Goal: Information Seeking & Learning: Learn about a topic

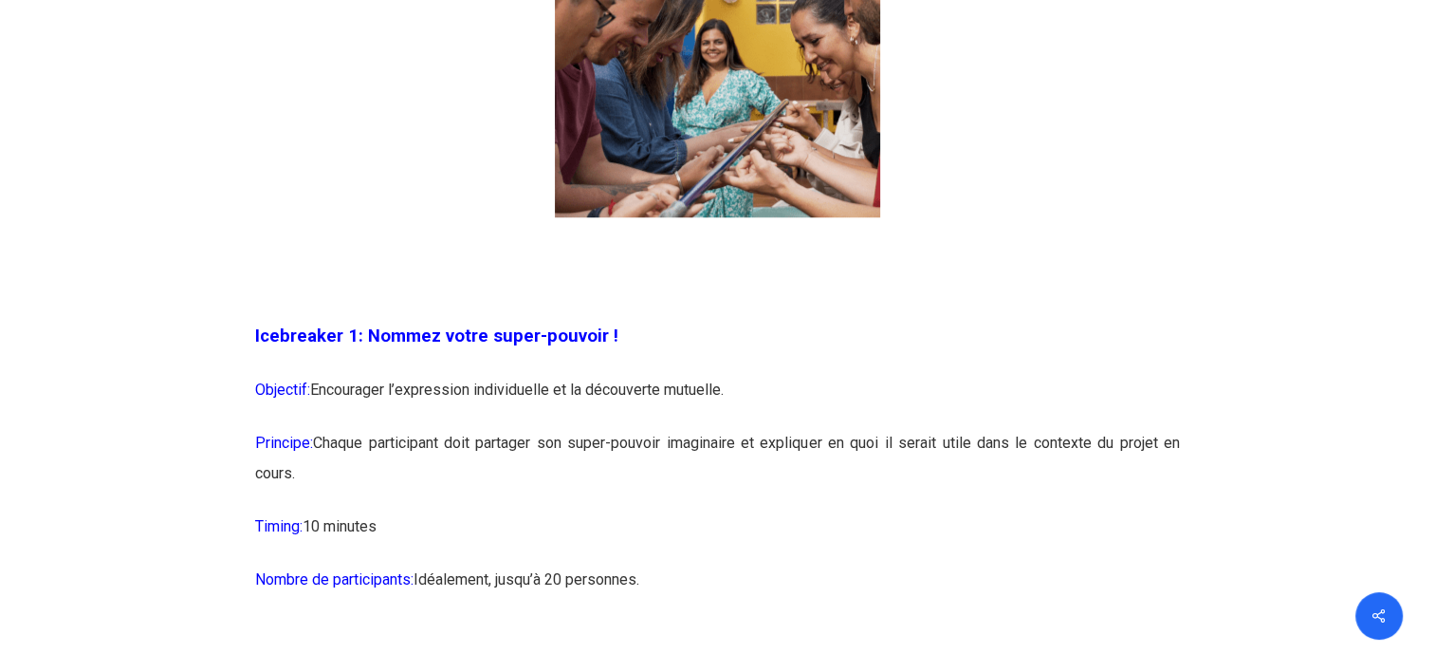
scroll to position [1456, 0]
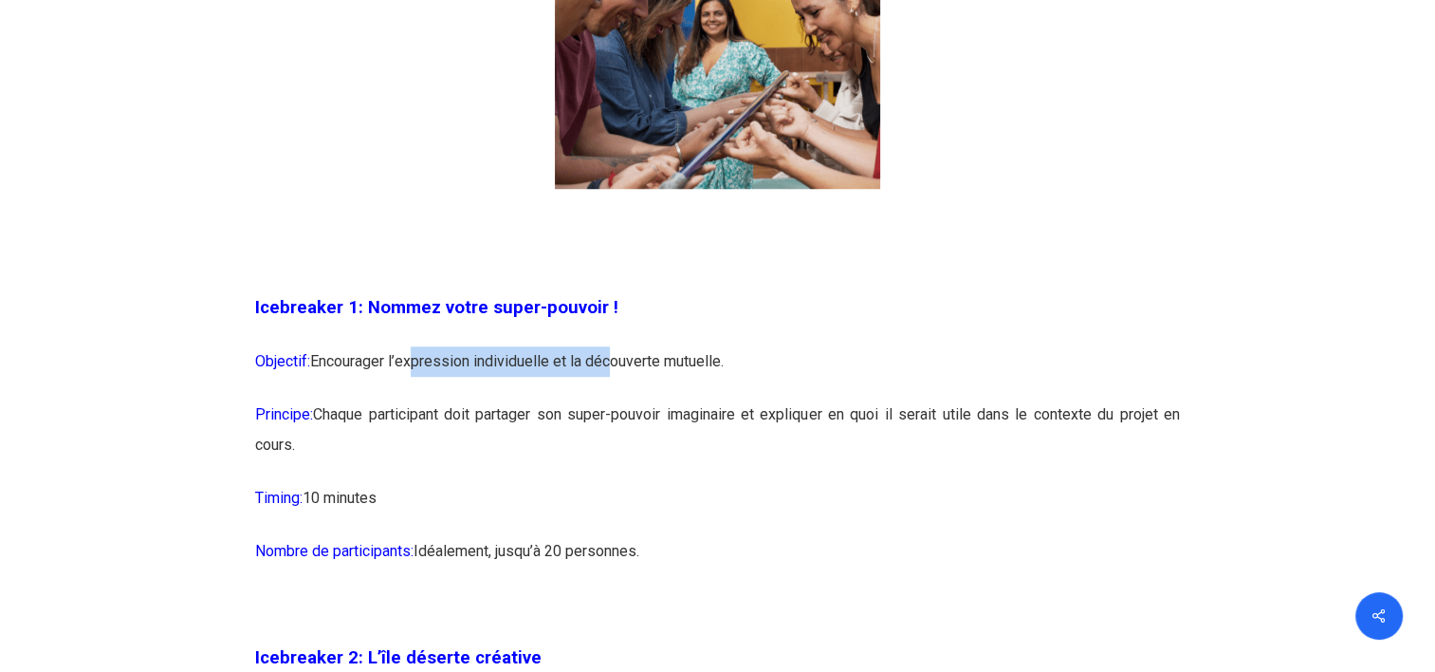
drag, startPoint x: 455, startPoint y: 361, endPoint x: 631, endPoint y: 372, distance: 175.8
click at [630, 370] on p "Objectif: Encourager l’expression individuelle et la découverte mutuelle." at bounding box center [717, 372] width 925 height 53
drag, startPoint x: 631, startPoint y: 372, endPoint x: 667, endPoint y: 445, distance: 81.4
click at [668, 448] on p "Principe: Chaque participant doit partager son super-pouvoir imaginaire et expl…" at bounding box center [717, 440] width 925 height 83
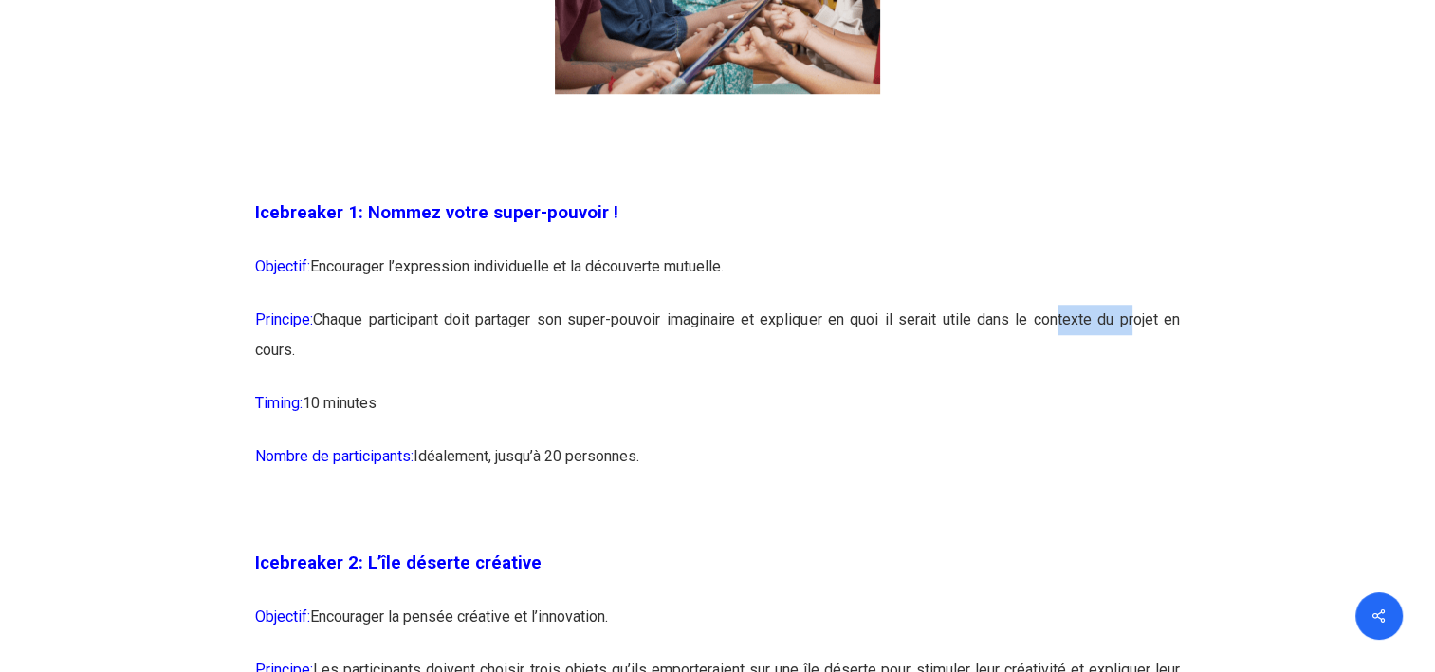
drag, startPoint x: 1054, startPoint y: 315, endPoint x: 1130, endPoint y: 339, distance: 79.5
click at [1130, 339] on p "Principe: Chaque participant doit partager son super-pouvoir imaginaire et expl…" at bounding box center [717, 345] width 925 height 83
drag, startPoint x: 1130, startPoint y: 339, endPoint x: 1091, endPoint y: 404, distance: 76.1
click at [1091, 404] on p "Timing: 10 minutes" at bounding box center [717, 414] width 925 height 53
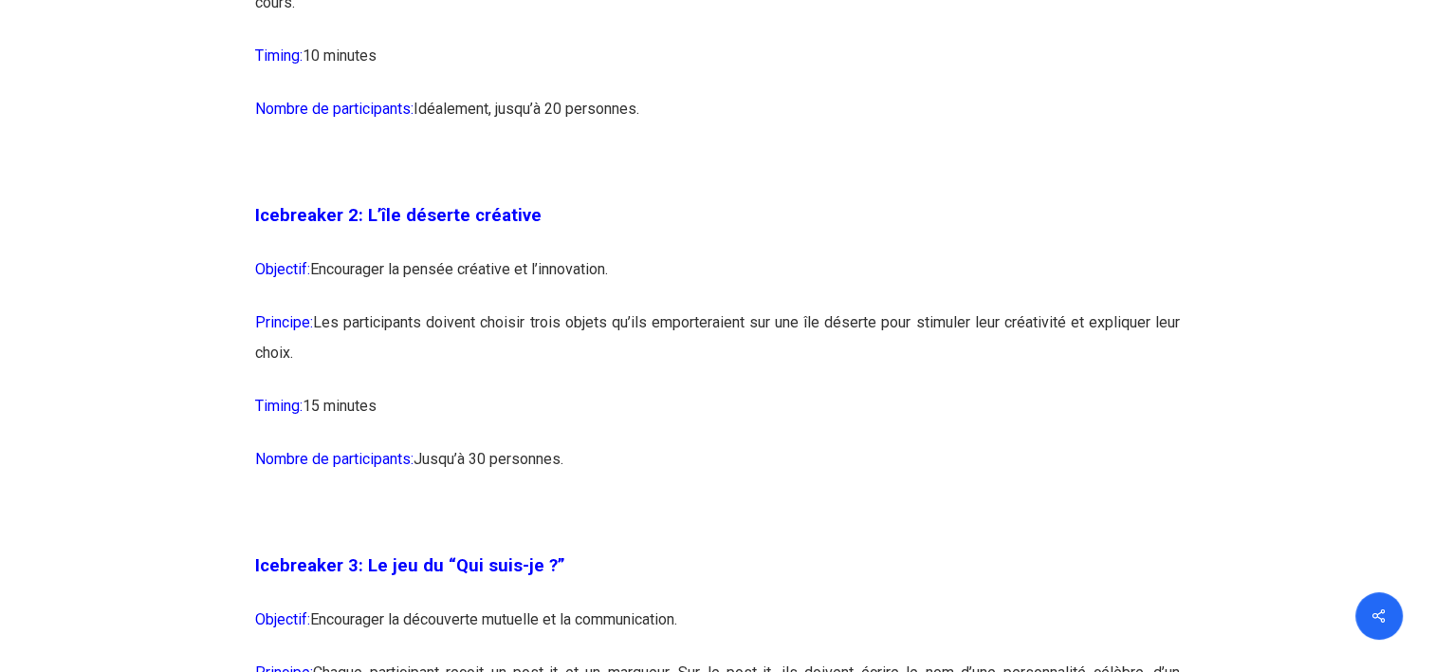
scroll to position [1930, 0]
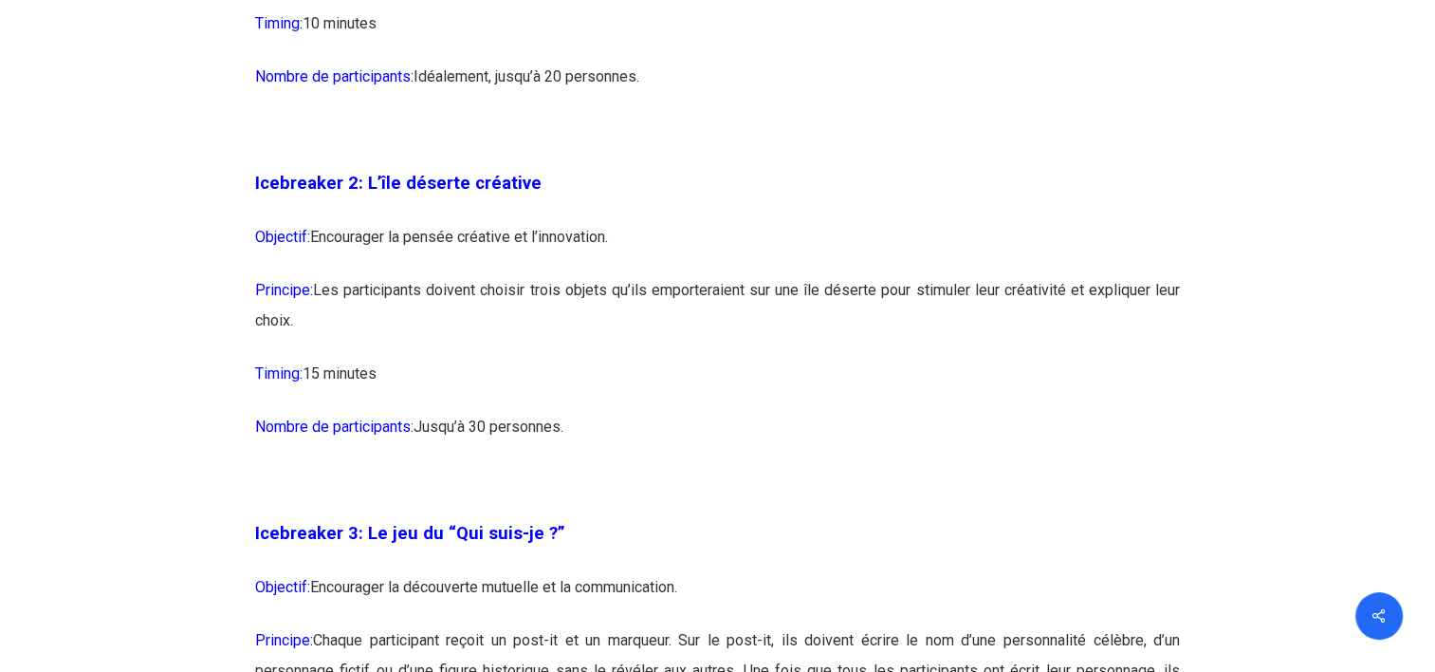
drag, startPoint x: 603, startPoint y: 291, endPoint x: 807, endPoint y: 322, distance: 206.3
click at [807, 322] on p "Principe: Les participants doivent choisir trois objets qu’ils emporteraient su…" at bounding box center [717, 316] width 925 height 83
drag, startPoint x: 807, startPoint y: 322, endPoint x: 831, endPoint y: 373, distance: 55.6
click at [845, 379] on p "Timing: 15 minutes" at bounding box center [717, 385] width 925 height 53
drag, startPoint x: 943, startPoint y: 292, endPoint x: 1026, endPoint y: 313, distance: 86.0
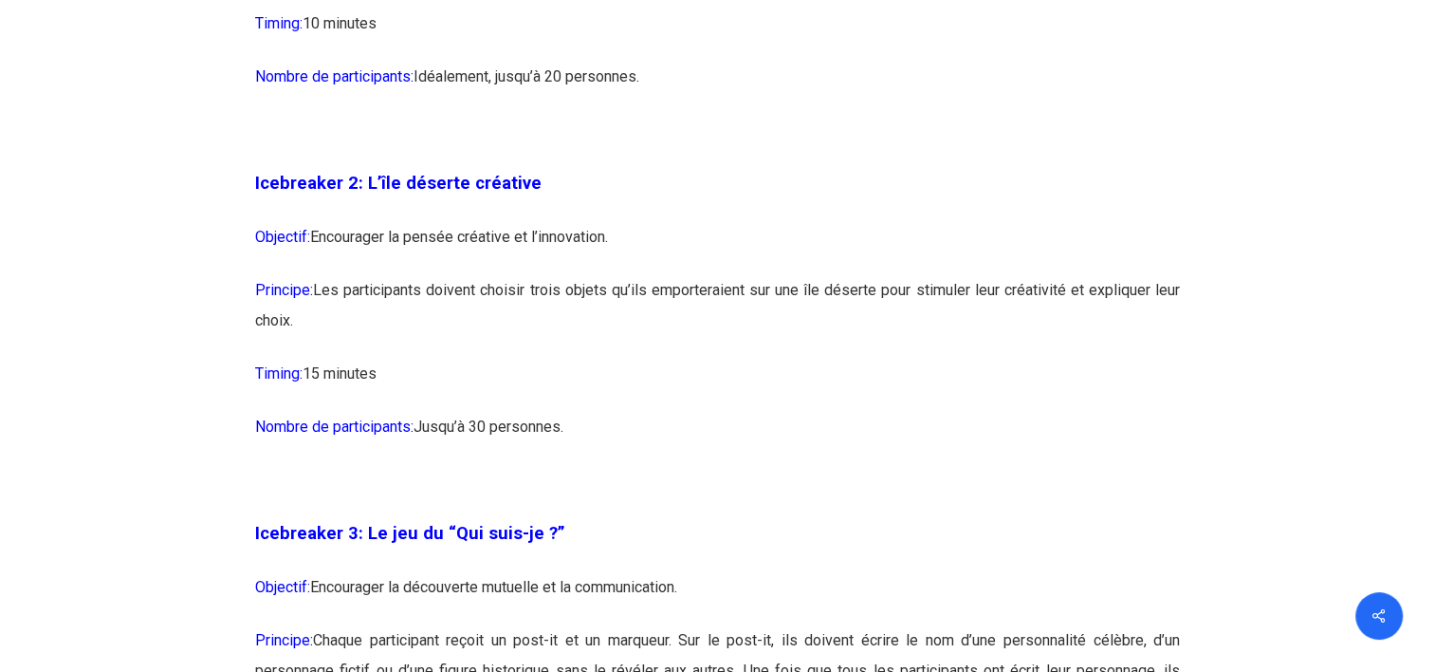
click at [1026, 313] on p "Principe: Les participants doivent choisir trois objets qu’ils emporteraient su…" at bounding box center [717, 316] width 925 height 83
drag, startPoint x: 1026, startPoint y: 313, endPoint x: 1001, endPoint y: 353, distance: 47.4
click at [1002, 353] on p "Principe: Les participants doivent choisir trois objets qu’ils emporteraient su…" at bounding box center [717, 316] width 925 height 83
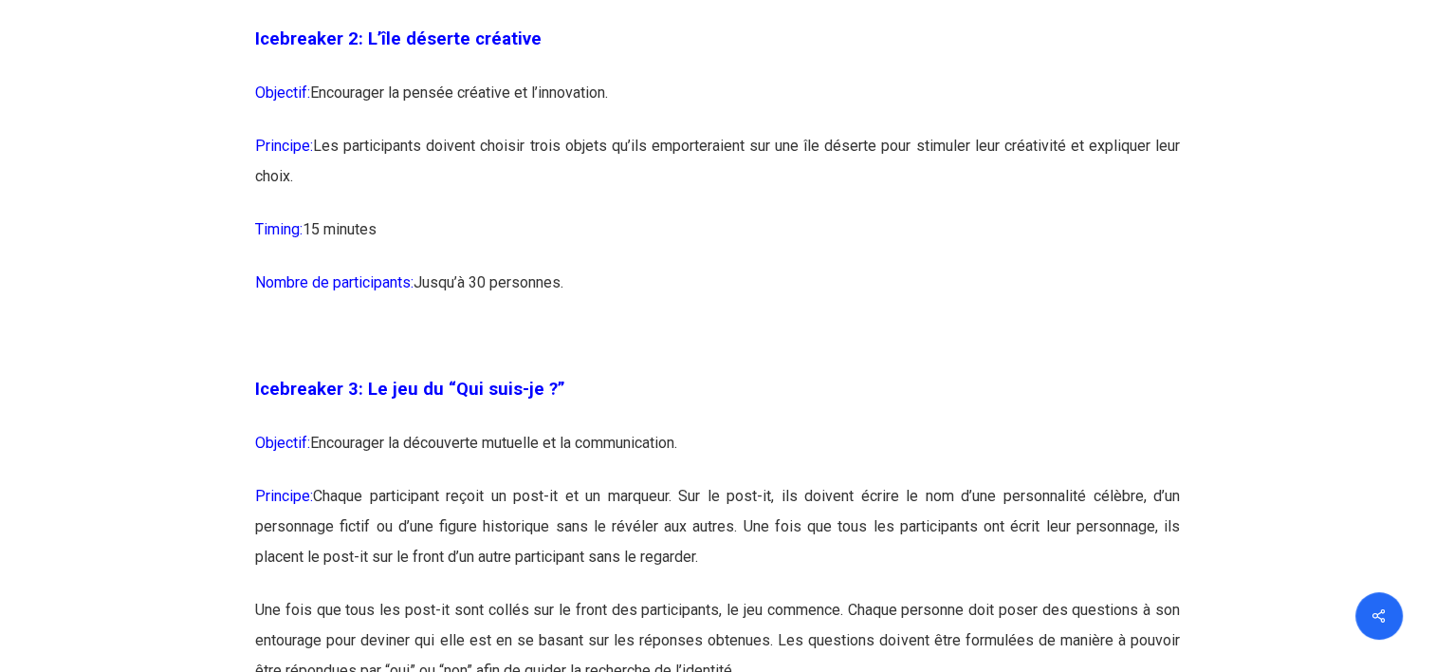
scroll to position [2120, 0]
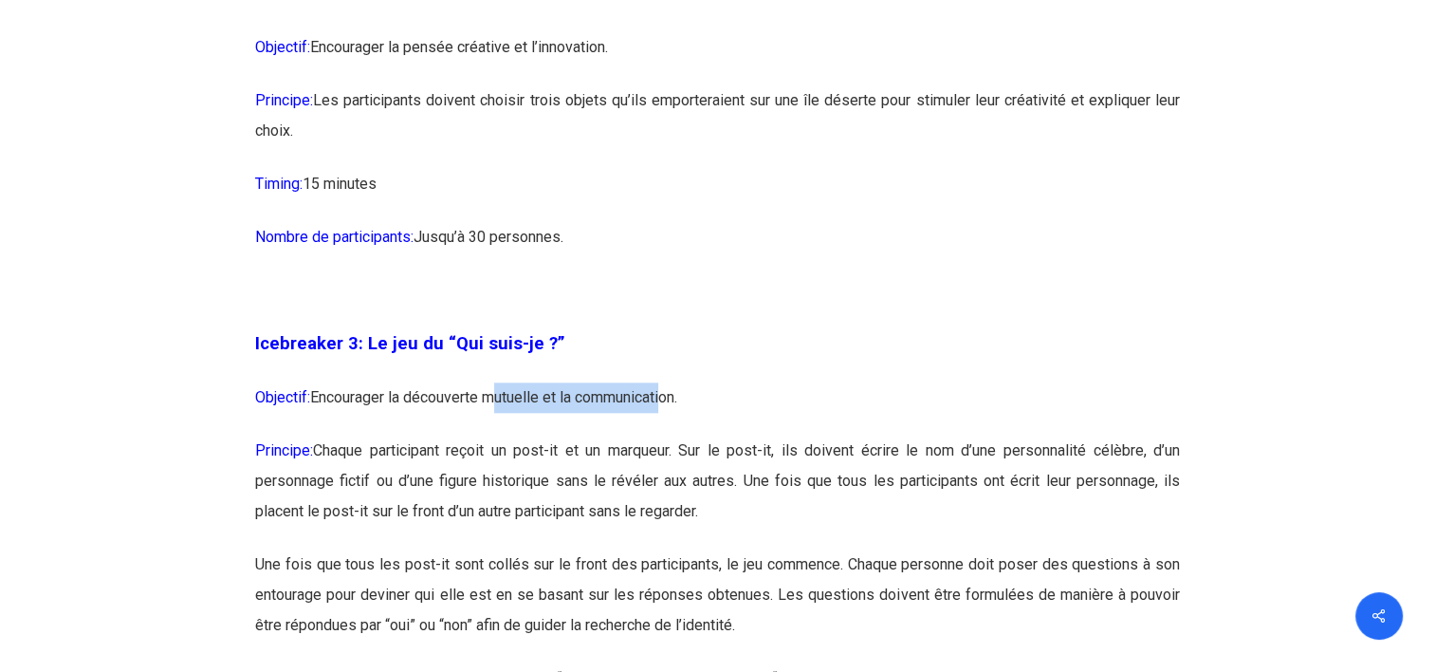
drag, startPoint x: 576, startPoint y: 398, endPoint x: 694, endPoint y: 421, distance: 120.7
click at [694, 421] on p "Objectif: Encourager la découverte mutuelle et la communication." at bounding box center [717, 408] width 925 height 53
drag, startPoint x: 694, startPoint y: 421, endPoint x: 741, endPoint y: 486, distance: 79.5
click at [741, 486] on p "Principe: Chaque participant reçoit un post-it et un marqueur. Sur le post-it, …" at bounding box center [717, 492] width 925 height 114
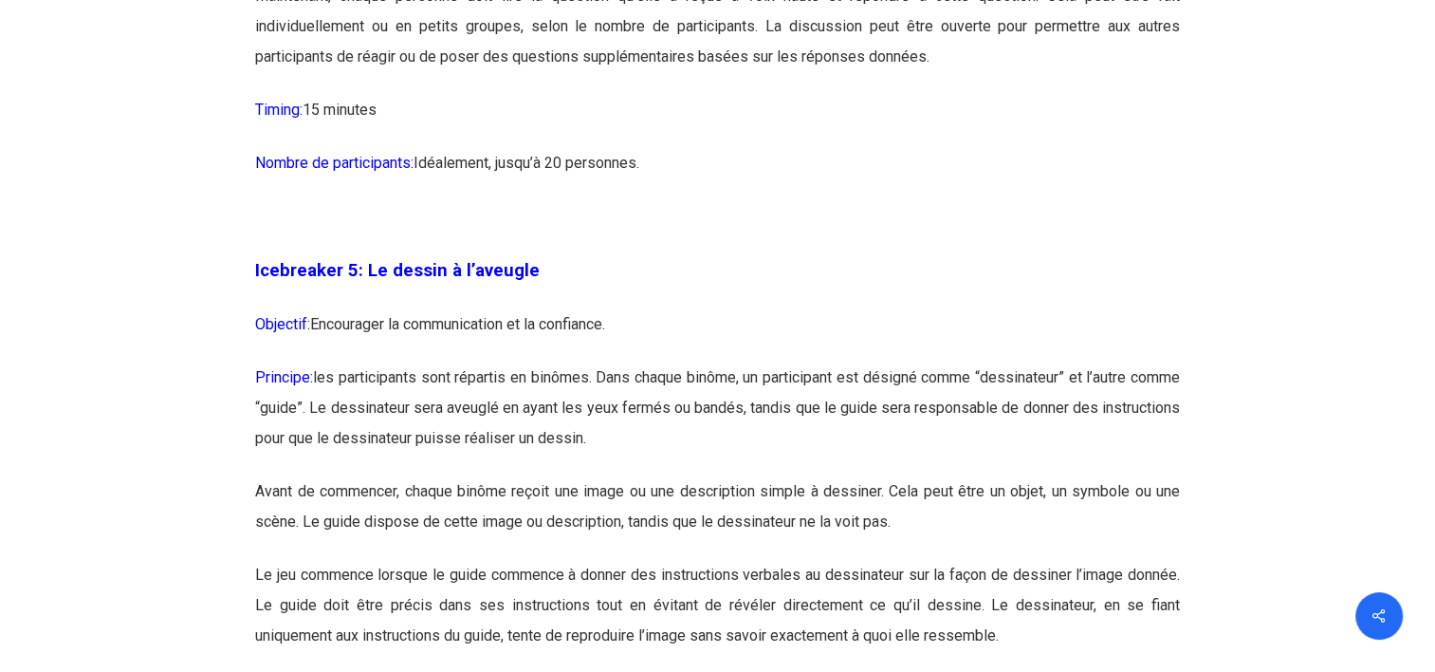
scroll to position [3353, 0]
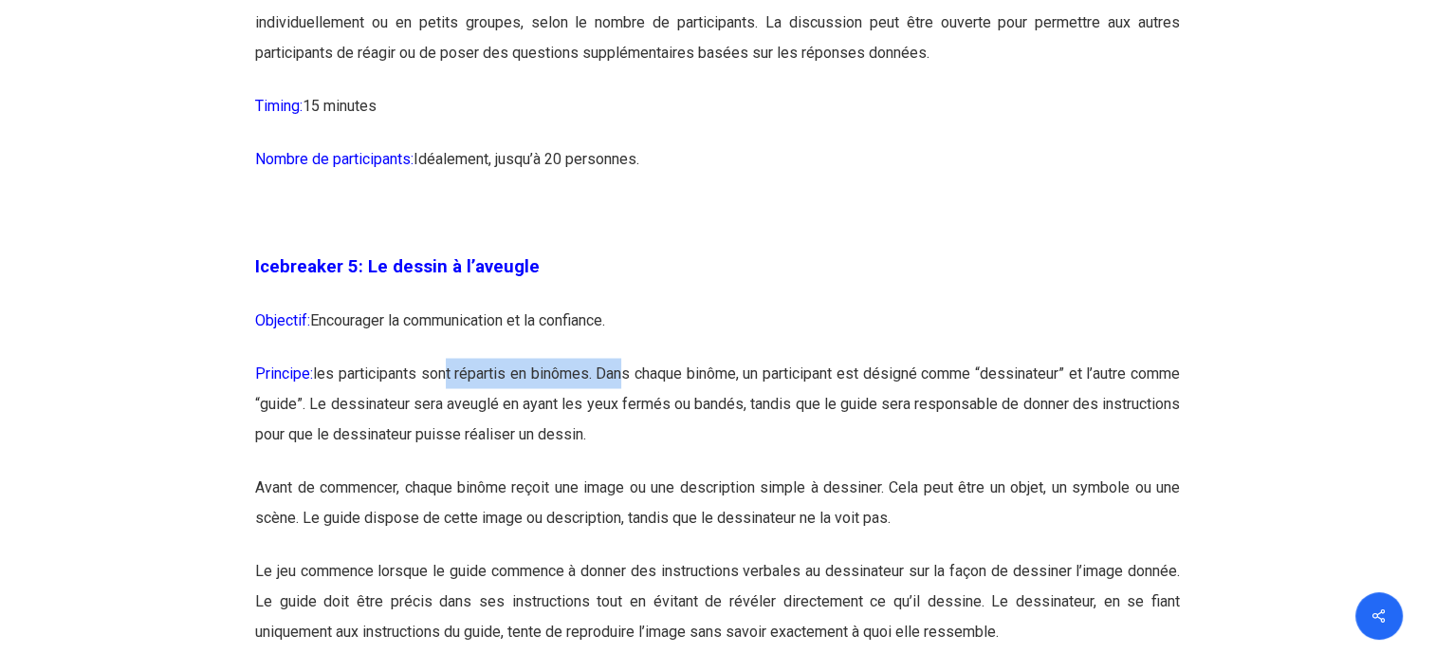
drag, startPoint x: 510, startPoint y: 370, endPoint x: 657, endPoint y: 386, distance: 147.9
click at [657, 386] on p "Principe: les participants sont répartis en binômes. Dans chaque binôme, un par…" at bounding box center [717, 415] width 925 height 114
drag, startPoint x: 657, startPoint y: 386, endPoint x: 679, endPoint y: 438, distance: 56.5
click at [679, 438] on p "Principe: les participants sont répartis en binômes. Dans chaque binôme, un par…" at bounding box center [717, 415] width 925 height 114
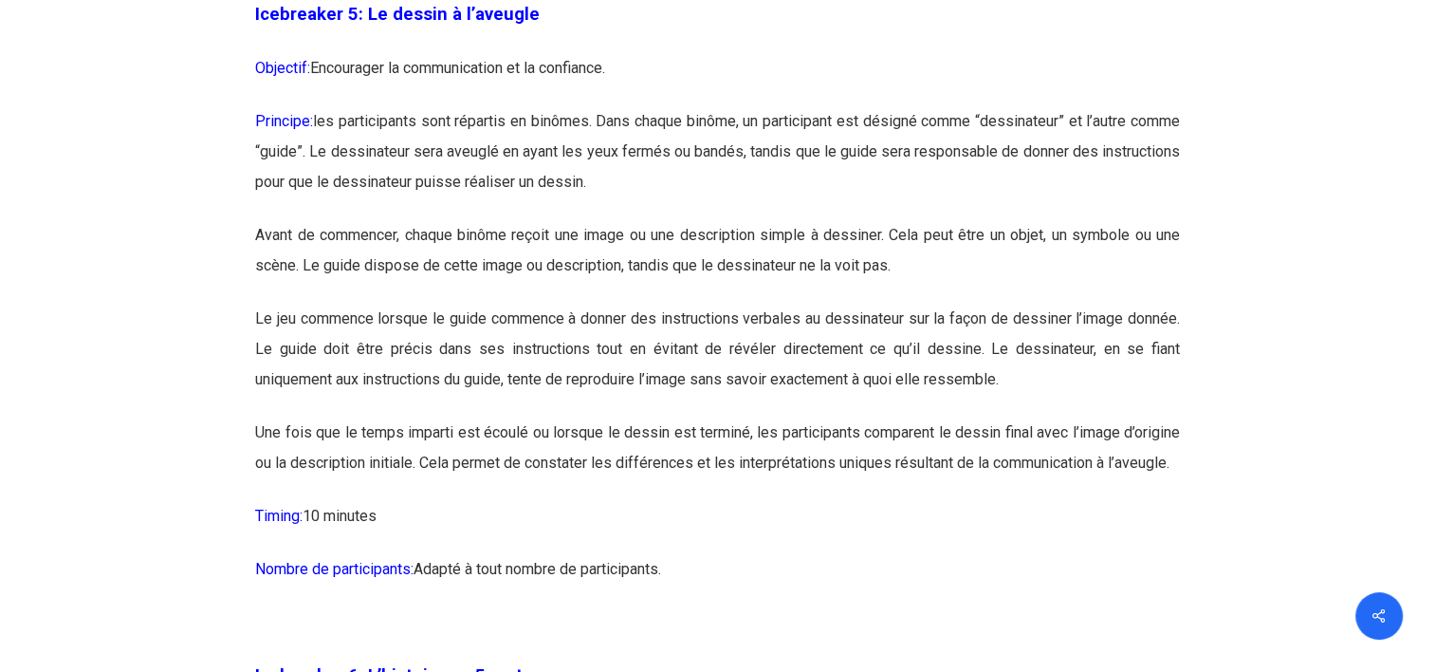
scroll to position [3922, 0]
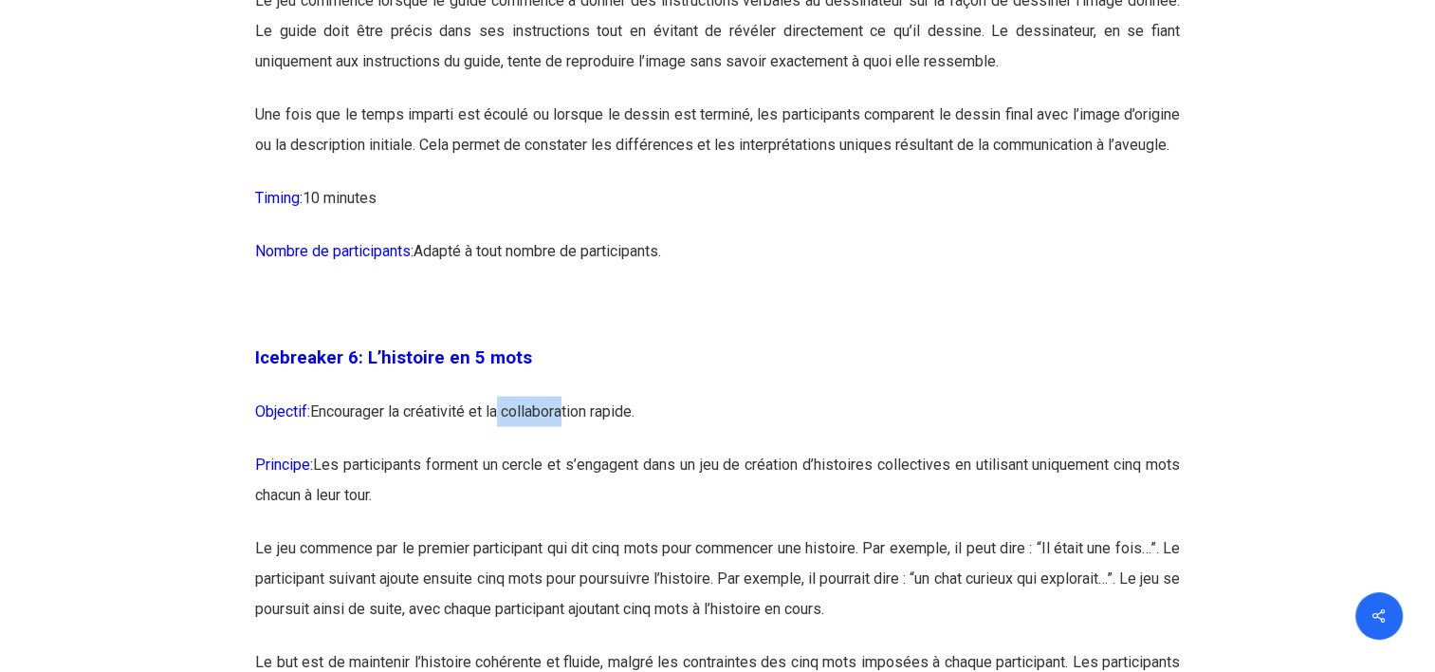
drag, startPoint x: 501, startPoint y: 436, endPoint x: 573, endPoint y: 448, distance: 73.0
click at [573, 448] on p "Objectif: Encourager la créativité et la collaboration rapide." at bounding box center [717, 422] width 925 height 53
drag, startPoint x: 573, startPoint y: 448, endPoint x: 591, endPoint y: 510, distance: 65.1
click at [591, 510] on p "Principe: Les participants forment un cercle et s’engagent dans un jeu de créat…" at bounding box center [717, 491] width 925 height 83
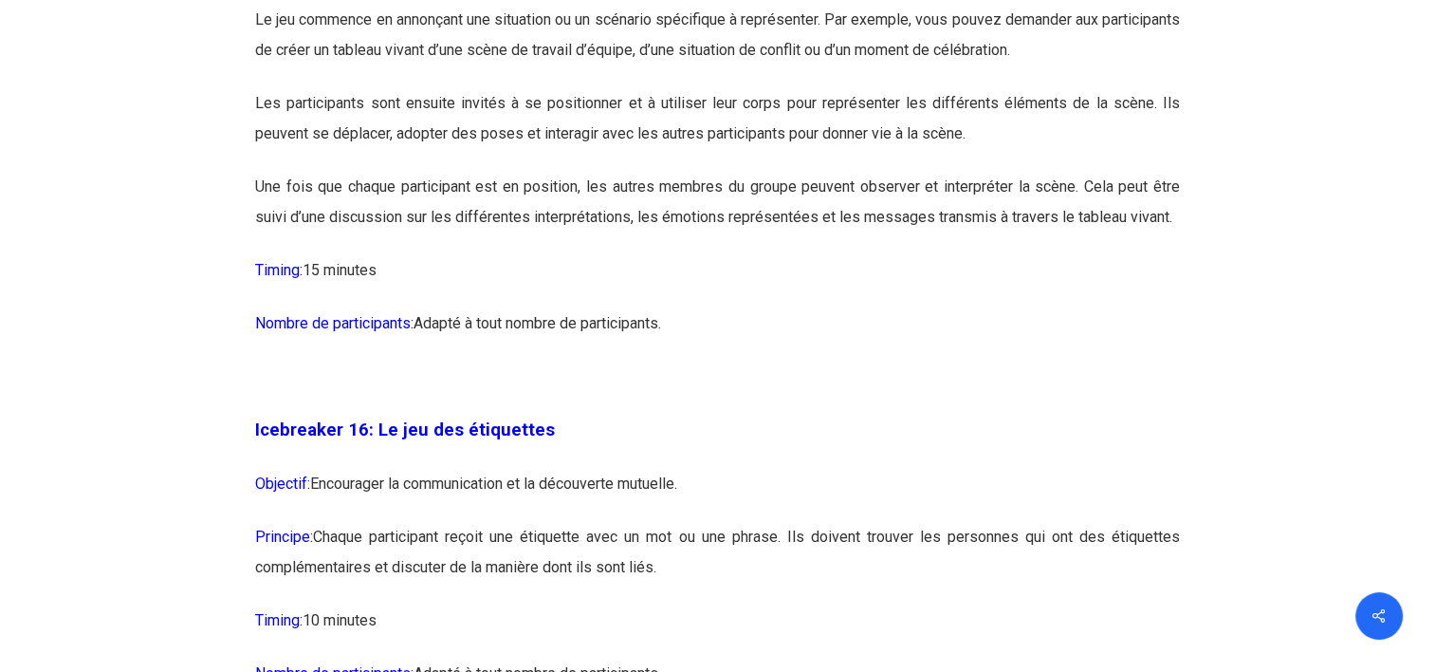
scroll to position [10182, 0]
